Goal: Find specific page/section: Find specific page/section

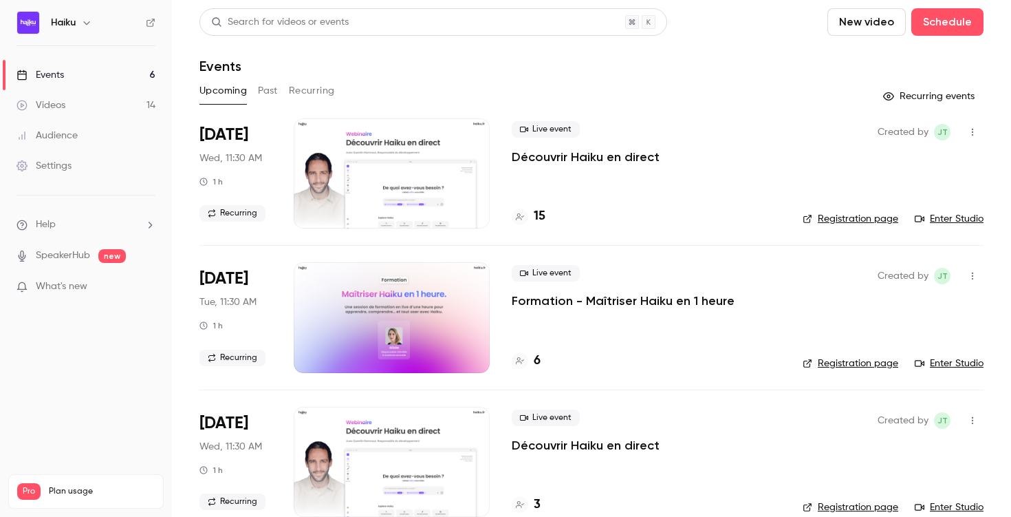
click at [272, 90] on button "Past" at bounding box center [268, 91] width 20 height 22
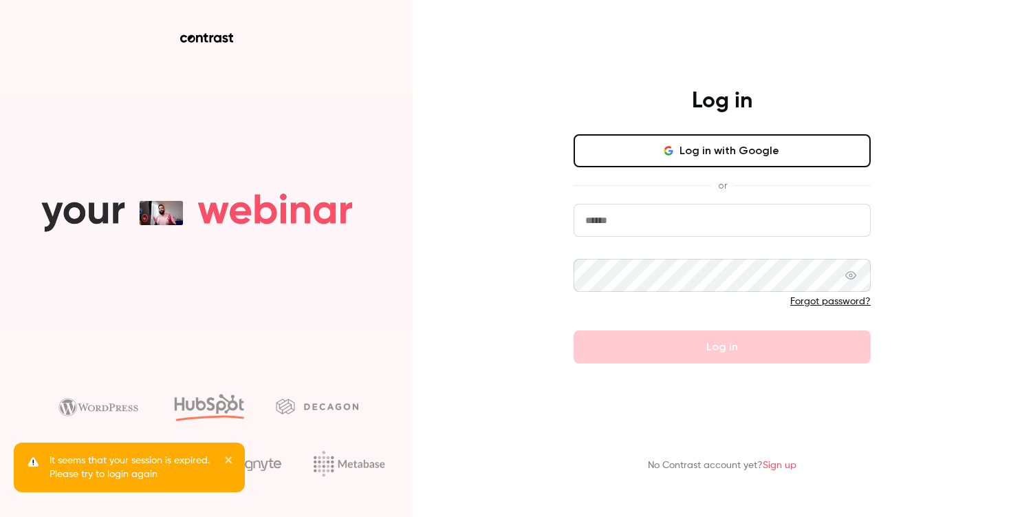
type input "**********"
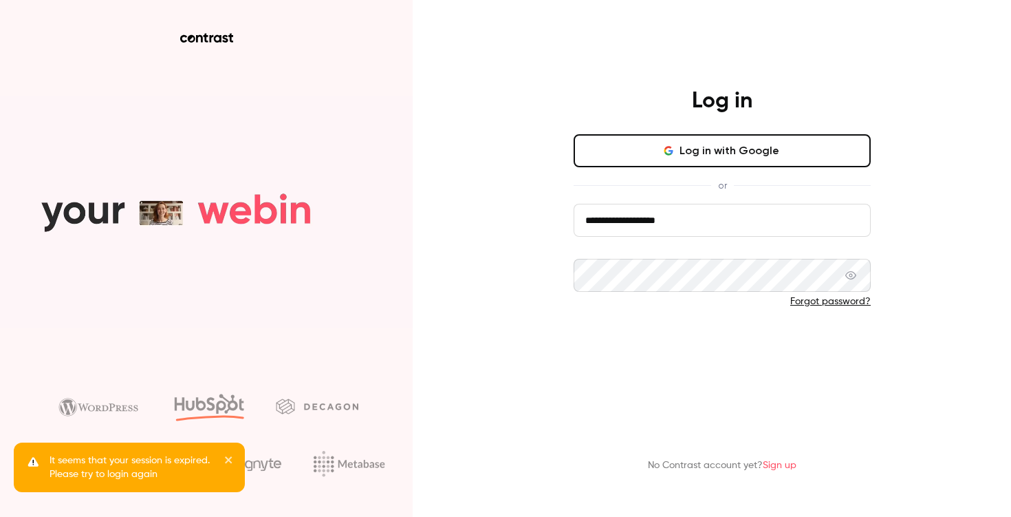
click at [645, 336] on button "Log in" at bounding box center [722, 346] width 297 height 33
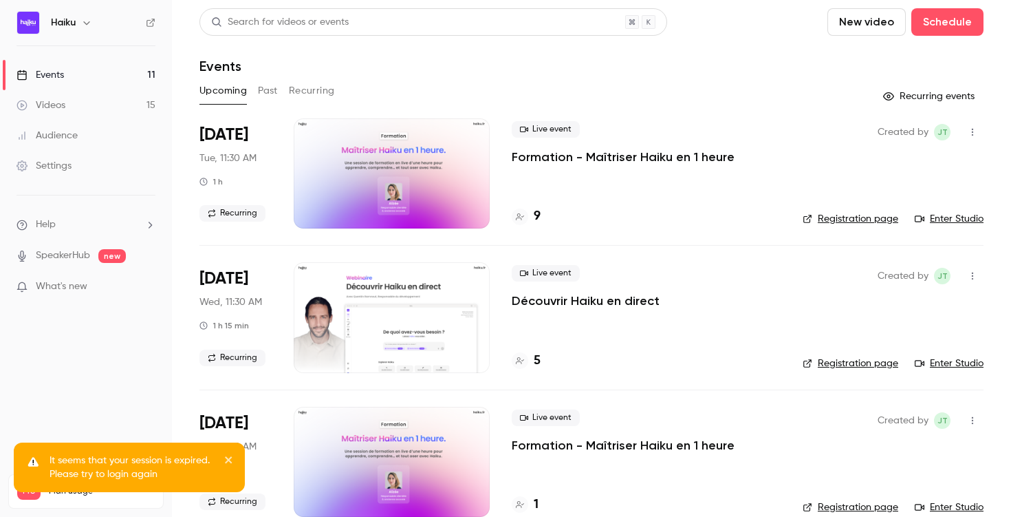
click at [276, 91] on button "Past" at bounding box center [268, 91] width 20 height 22
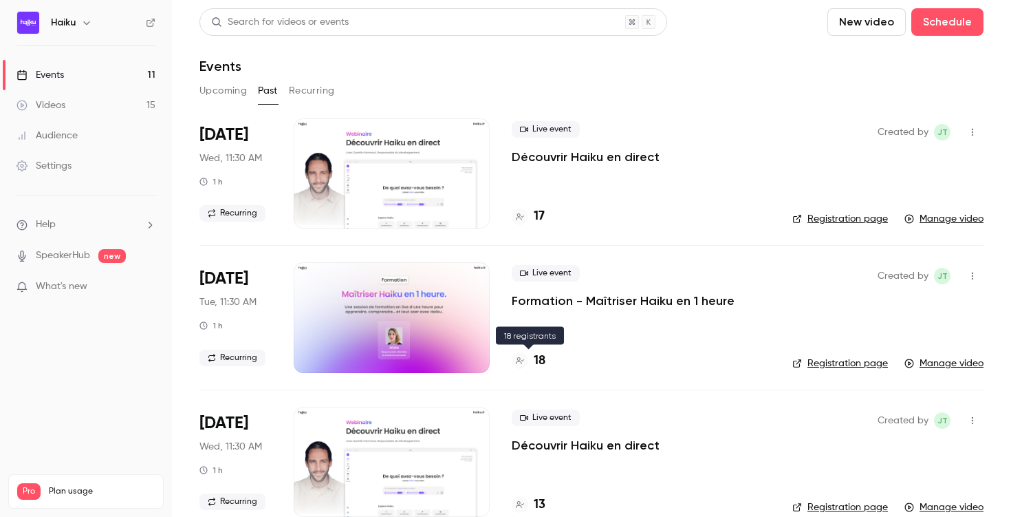
click at [539, 354] on h4 "18" at bounding box center [540, 360] width 12 height 19
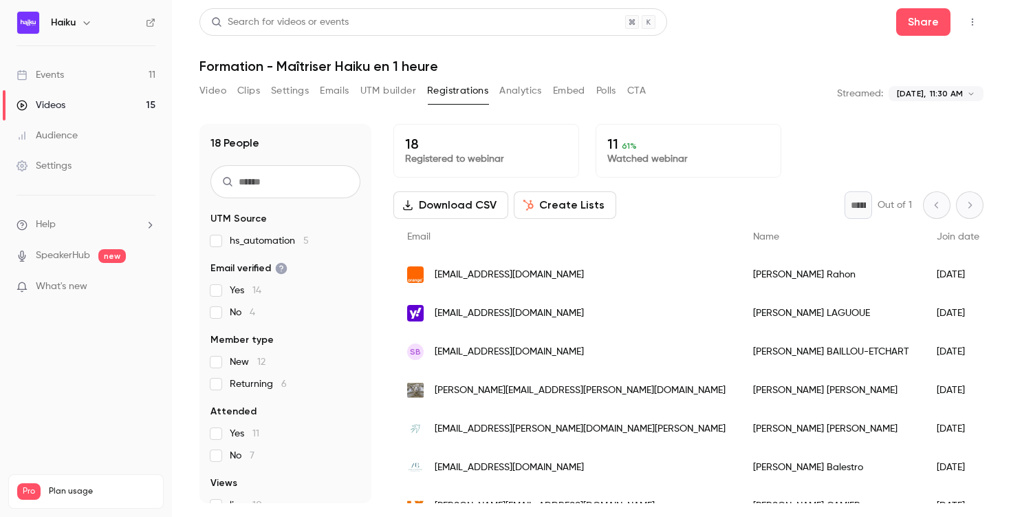
click at [77, 76] on link "Events 11" at bounding box center [86, 75] width 172 height 30
